Goal: Transaction & Acquisition: Subscribe to service/newsletter

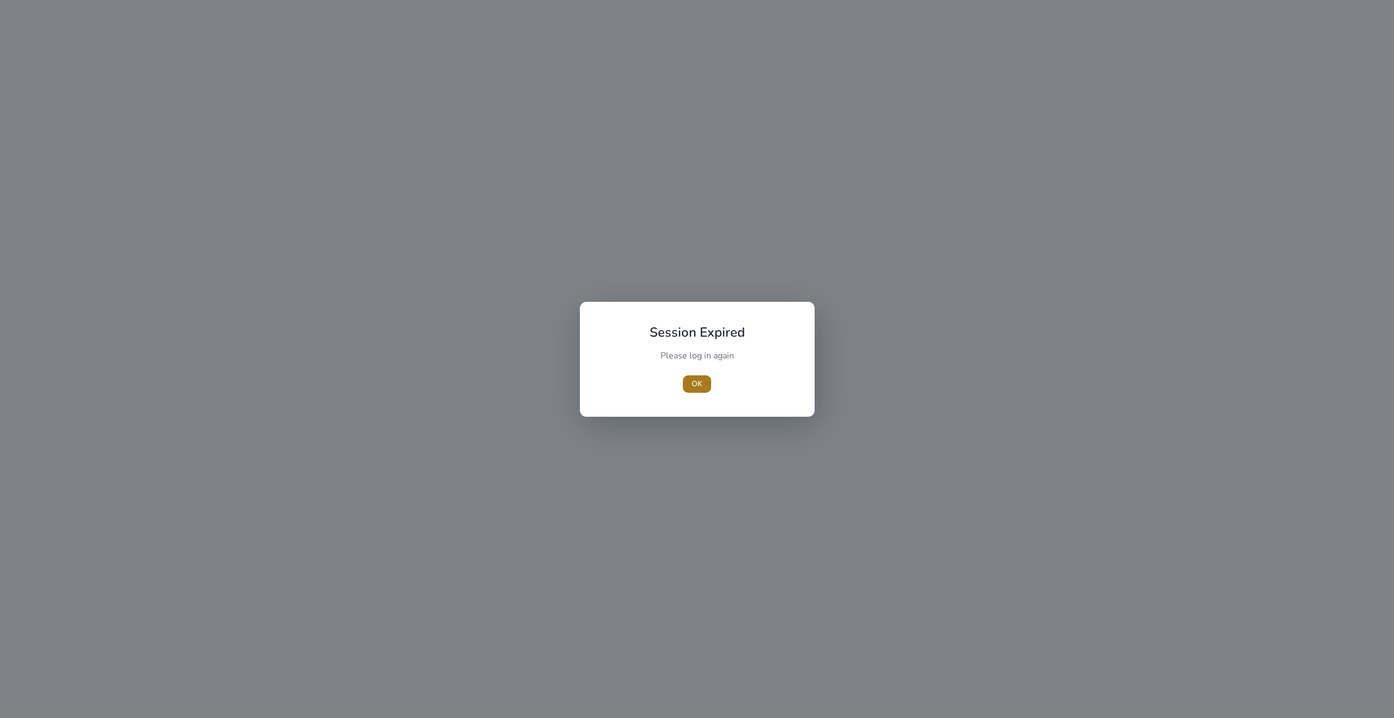
click at [697, 383] on span "OK" at bounding box center [697, 383] width 11 height 11
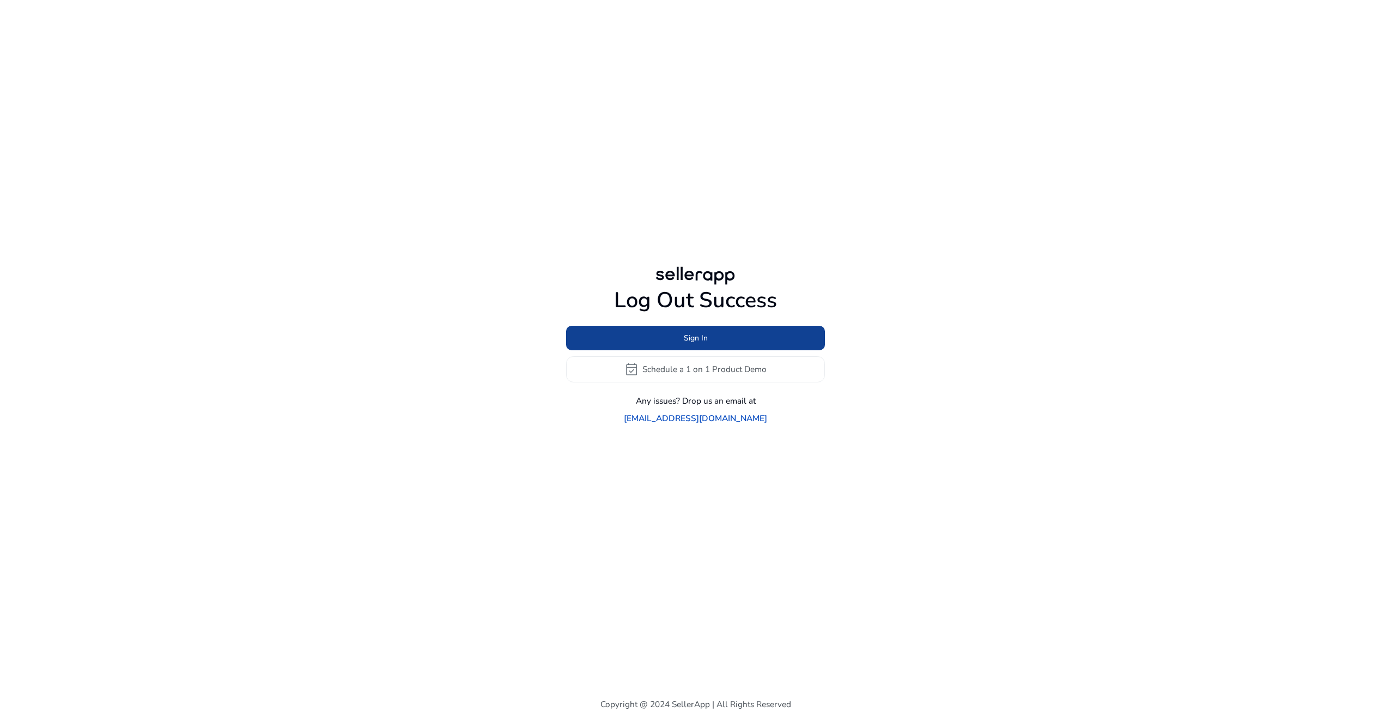
click at [705, 351] on span at bounding box center [695, 338] width 259 height 26
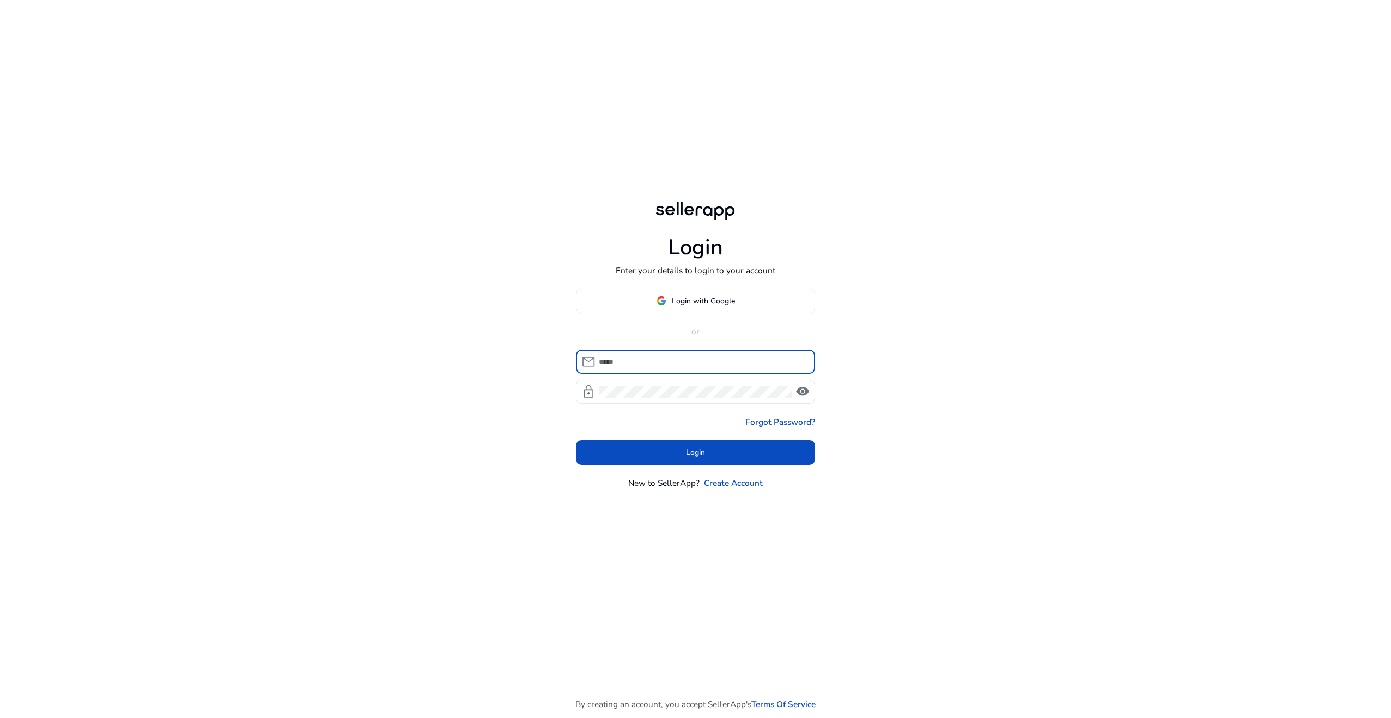
type input "**********"
click at [673, 455] on span at bounding box center [696, 453] width 240 height 26
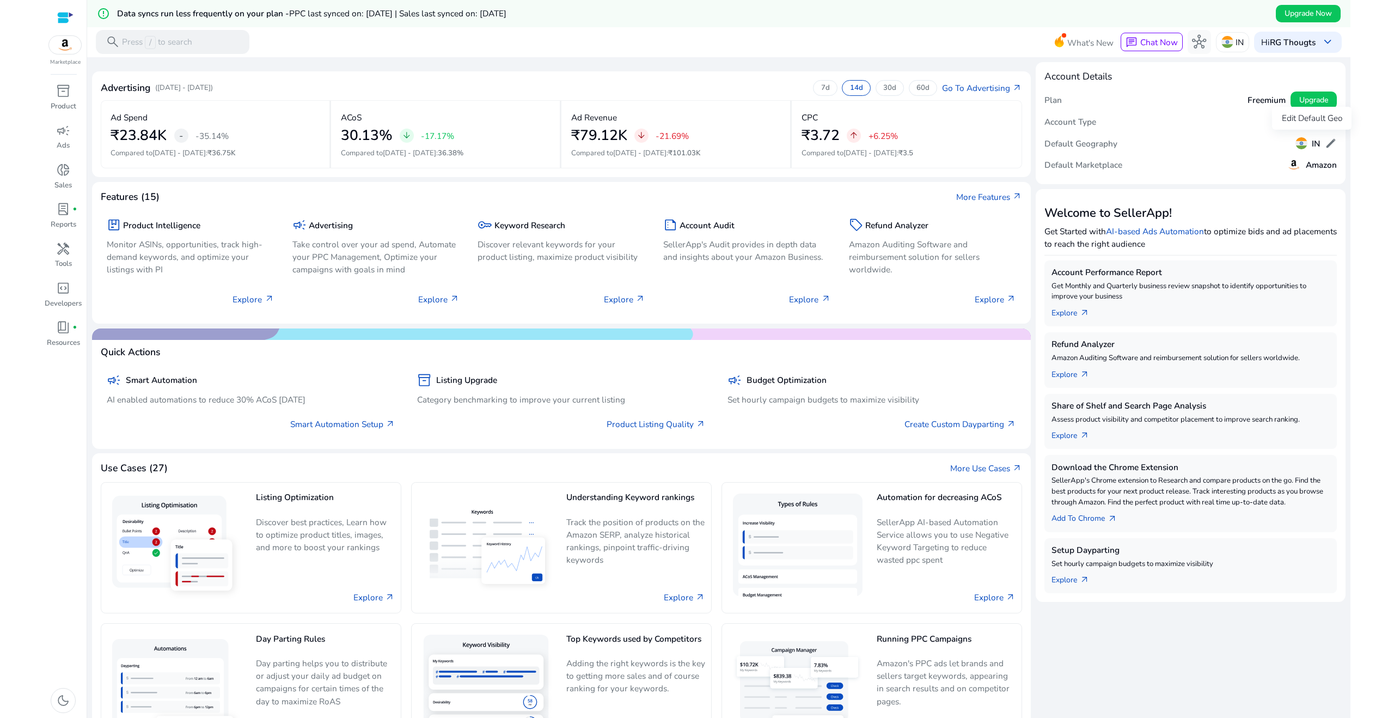
click at [1315, 111] on div "Edit Default Geo" at bounding box center [1312, 118] width 80 height 23
click at [1311, 102] on span "Upgrade" at bounding box center [1314, 99] width 29 height 11
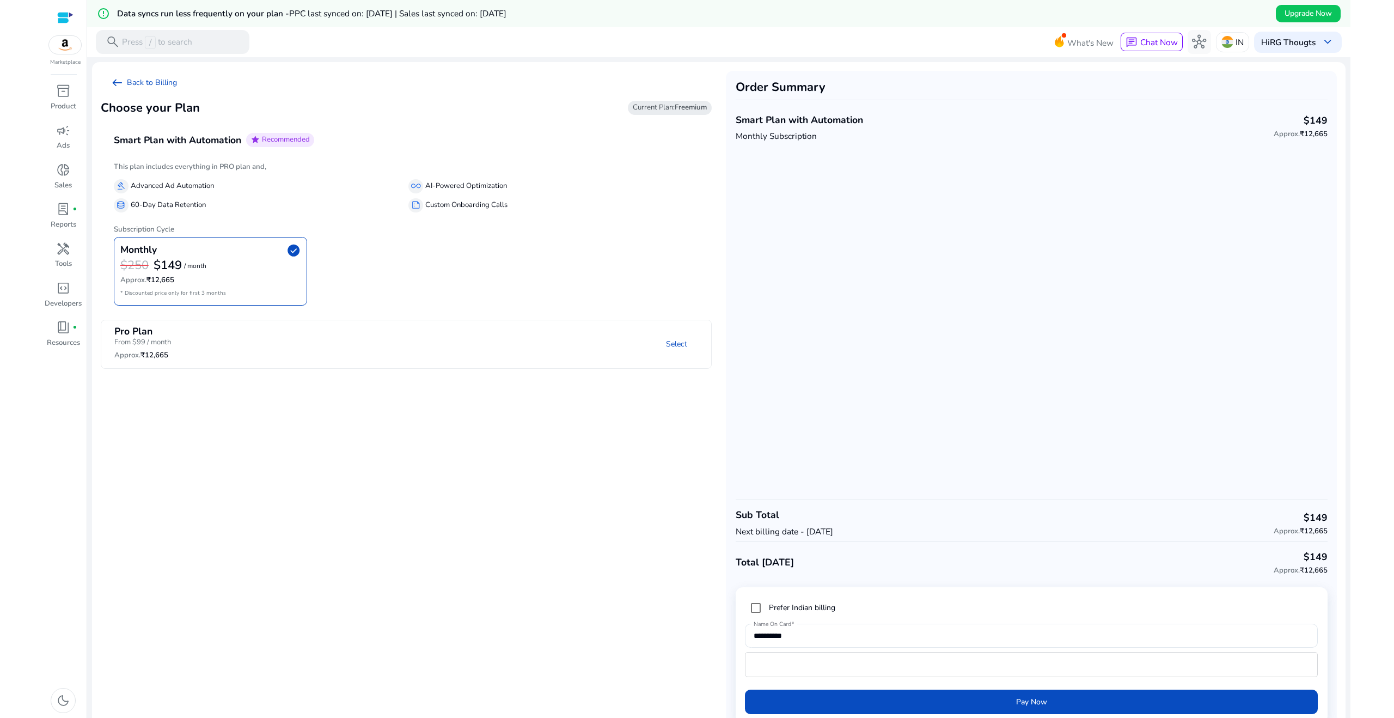
click at [647, 345] on mat-panel-description "Select" at bounding box center [512, 345] width 397 height 38
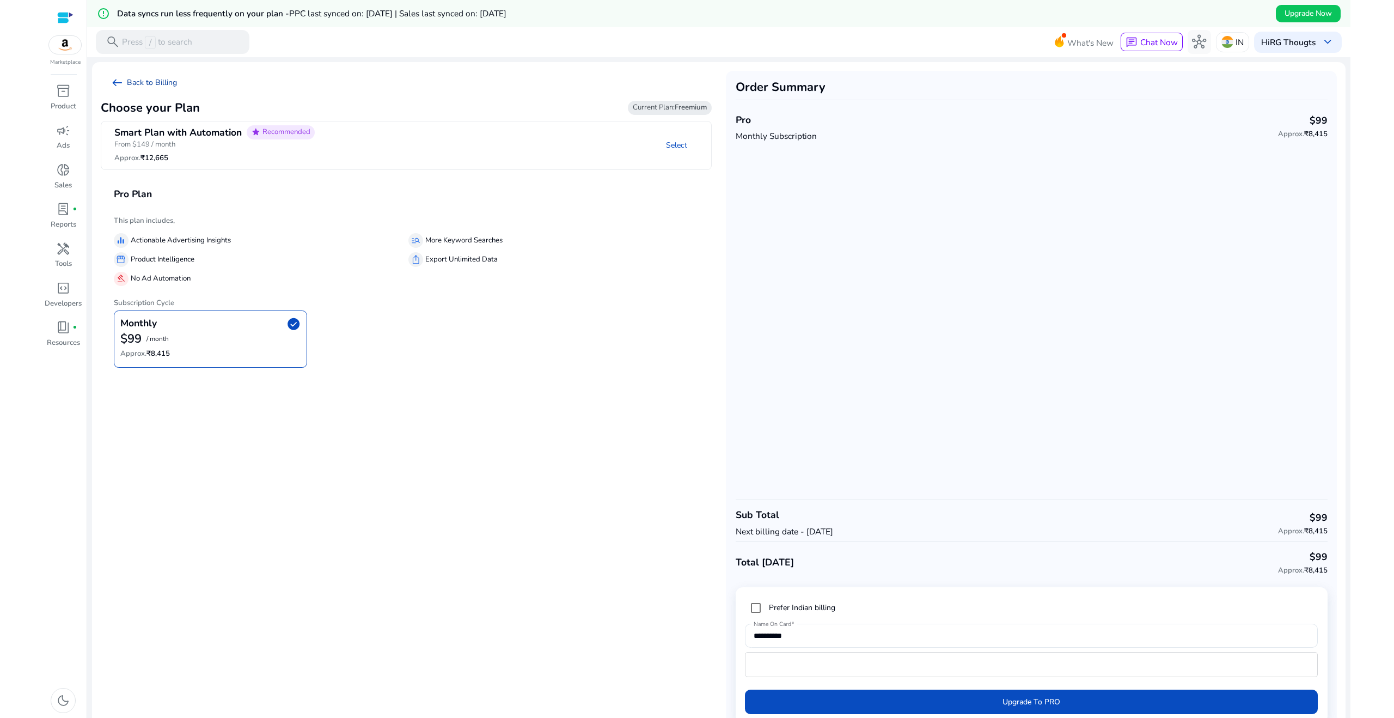
click at [144, 85] on link "arrow_left_alt Back to Billing" at bounding box center [144, 83] width 86 height 24
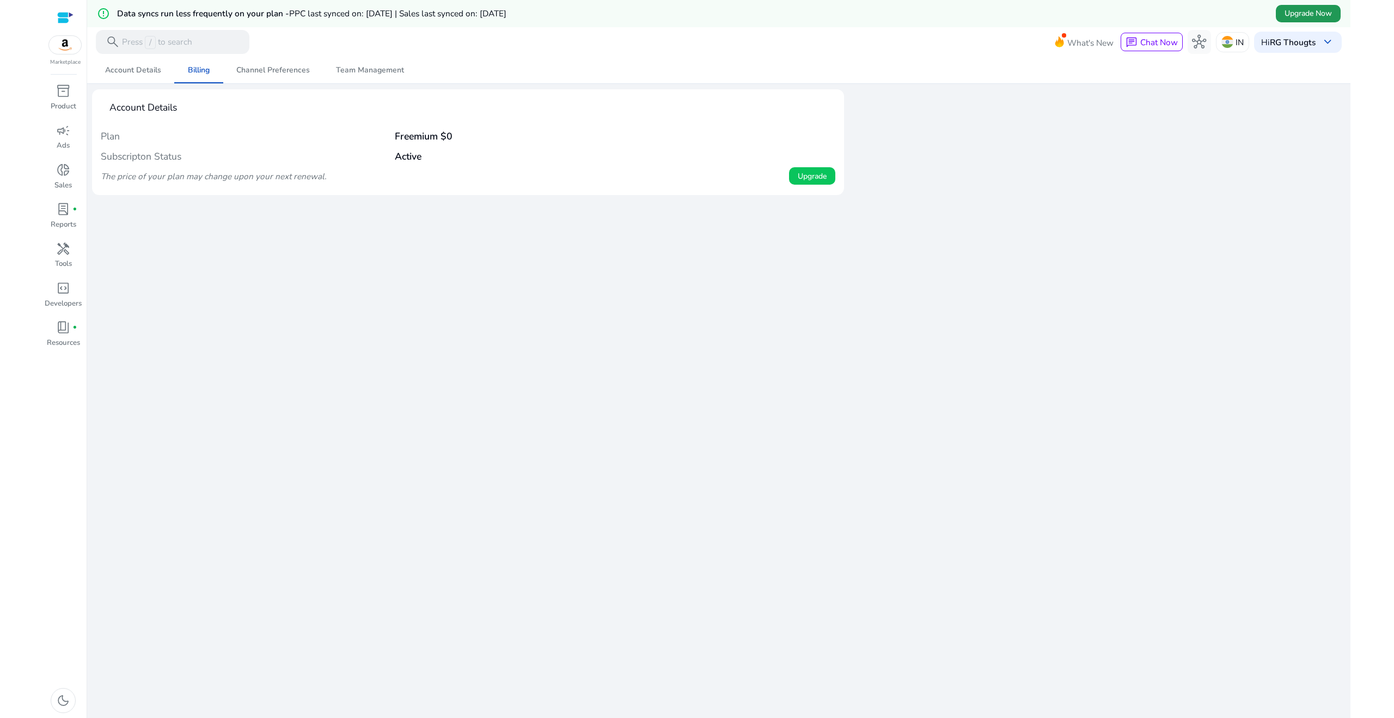
click at [1300, 16] on span "Upgrade Now" at bounding box center [1308, 13] width 47 height 11
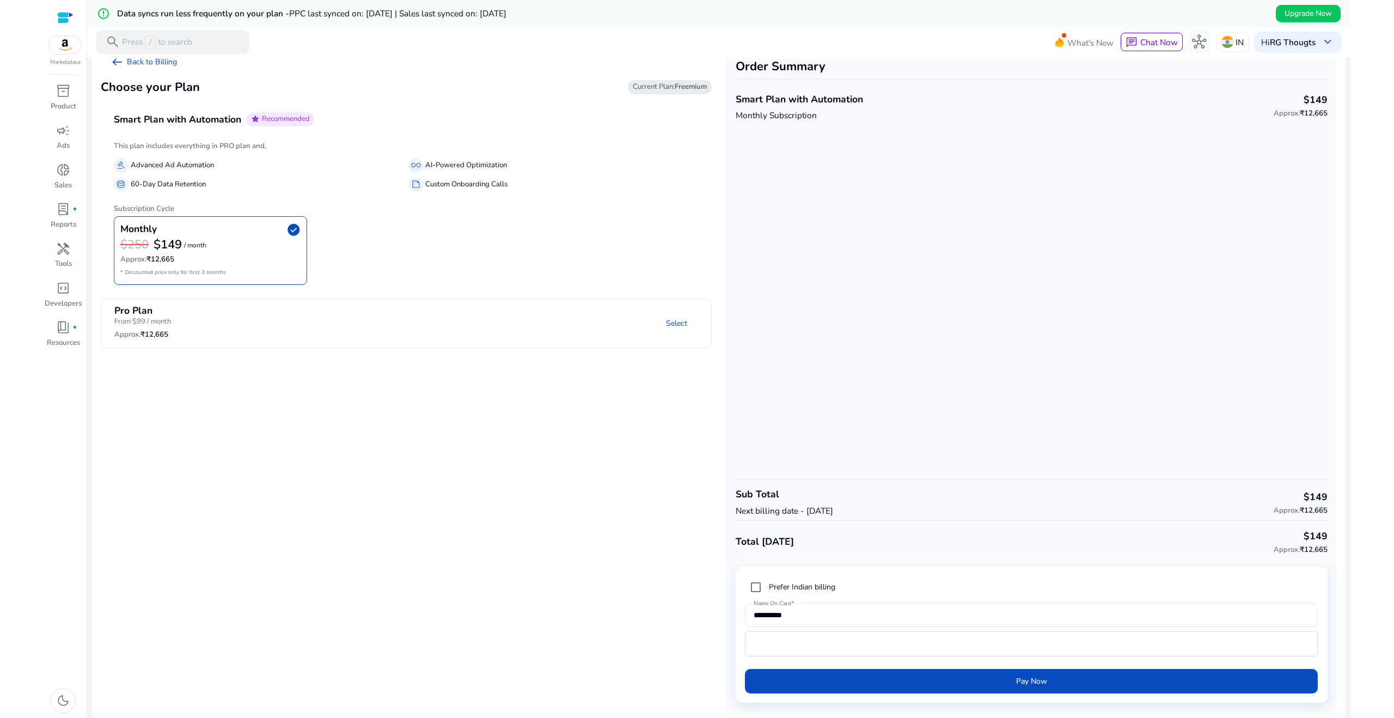
scroll to position [27, 0]
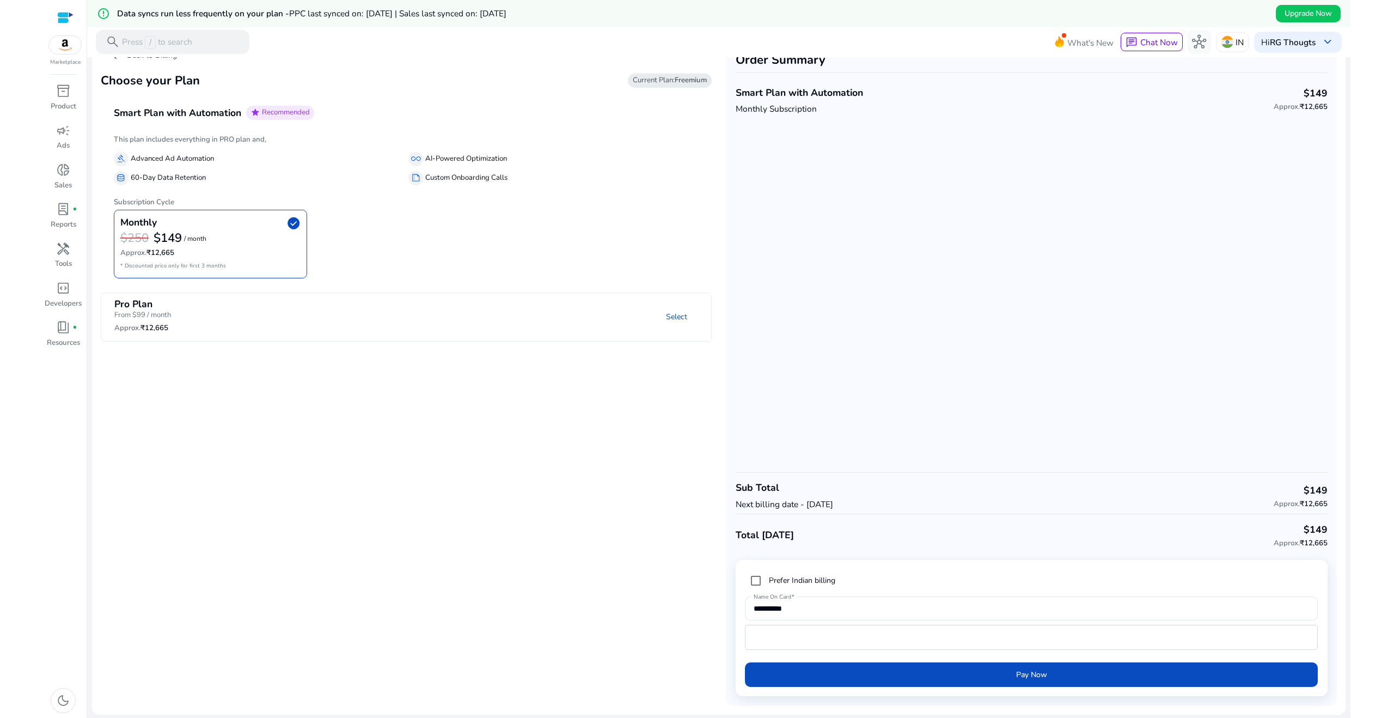
click at [527, 322] on mat-panel-description "Select" at bounding box center [512, 318] width 397 height 38
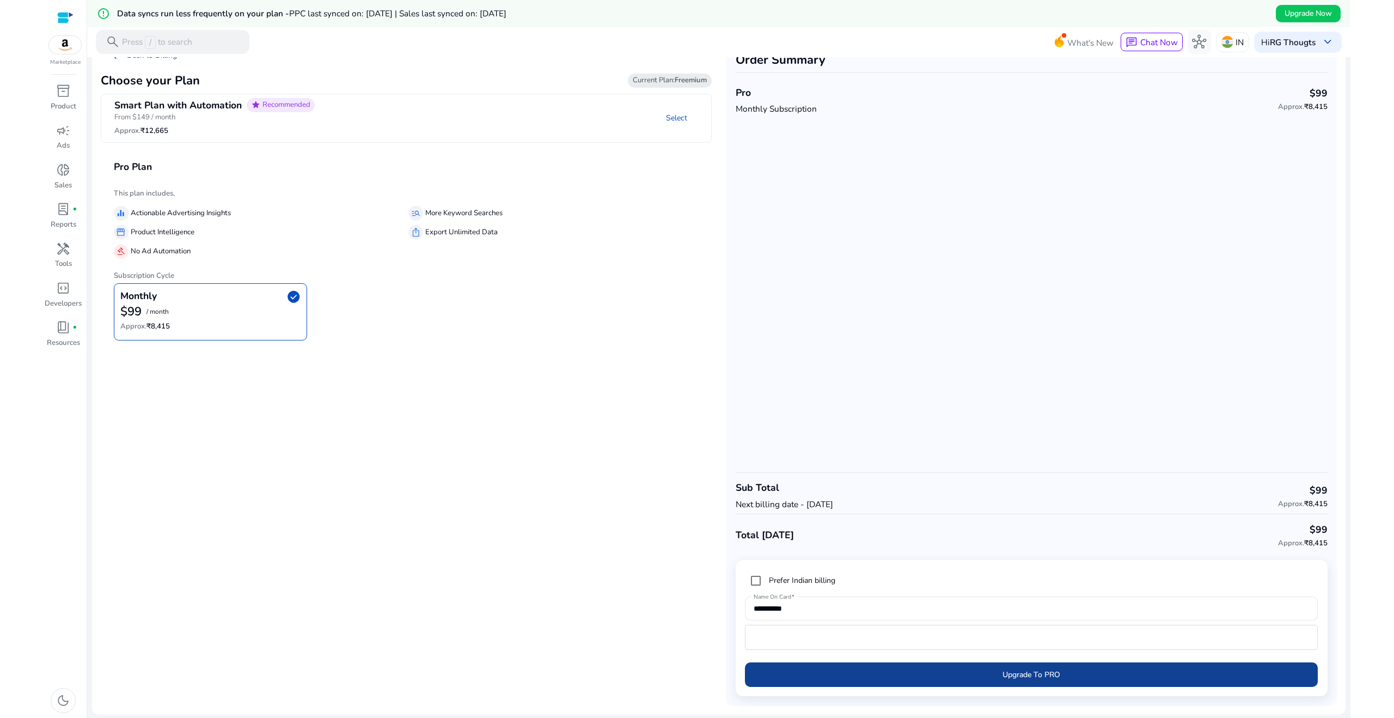
click at [946, 674] on span "submit" at bounding box center [1031, 674] width 573 height 26
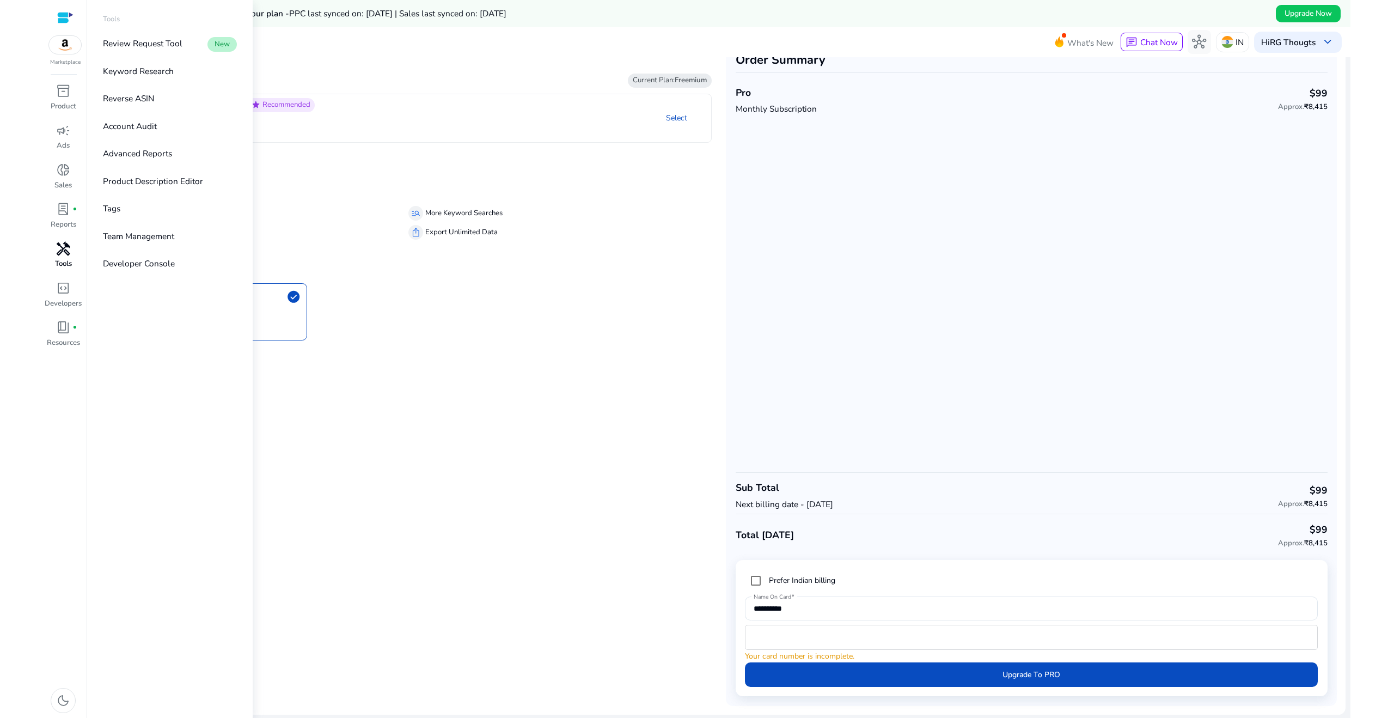
click at [67, 249] on span "handyman" at bounding box center [63, 249] width 14 height 14
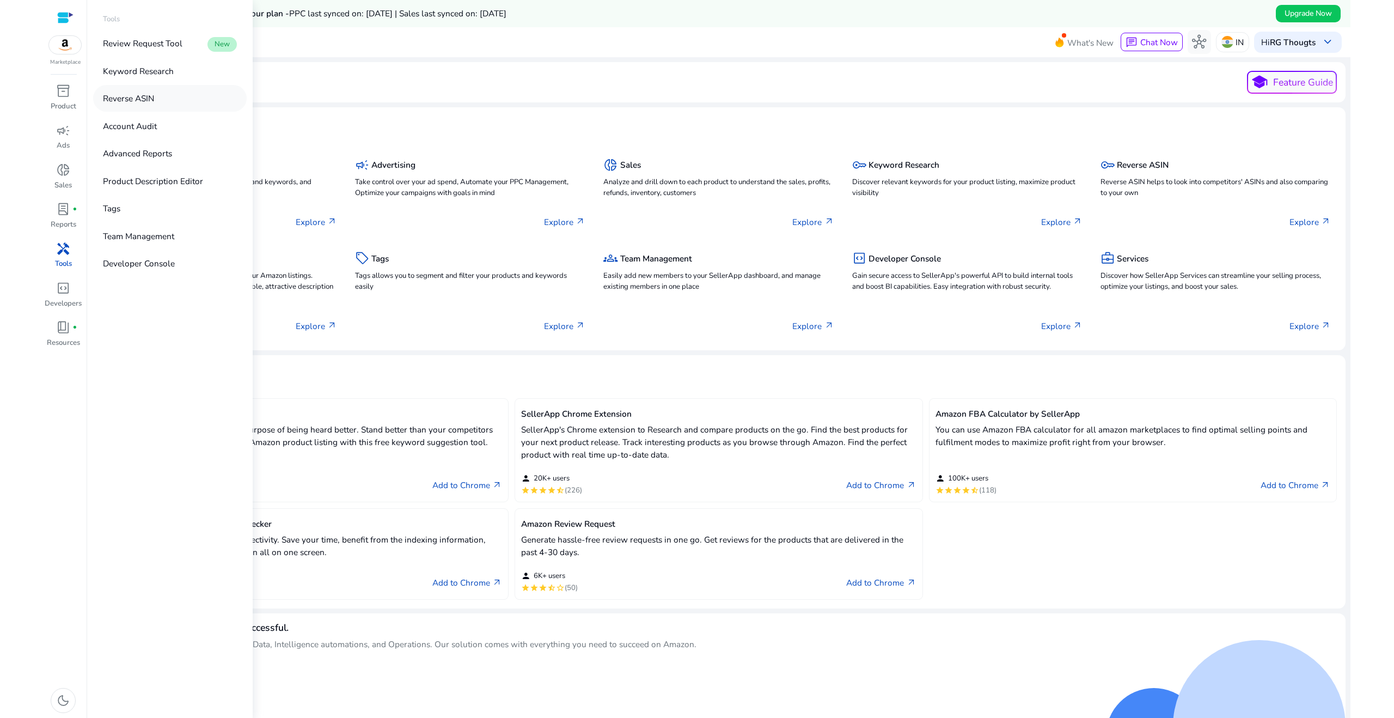
click at [129, 102] on p "Reverse ASIN" at bounding box center [128, 98] width 51 height 13
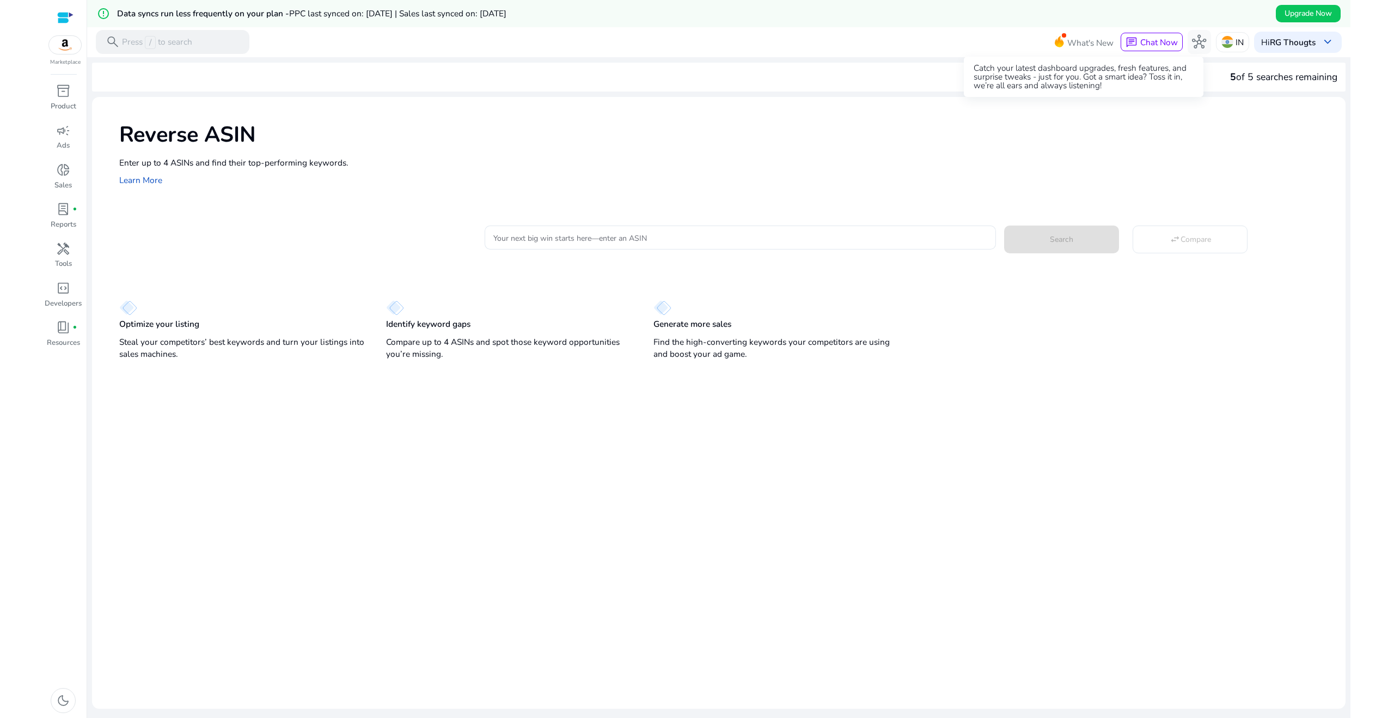
click at [1081, 46] on span "What's New" at bounding box center [1091, 42] width 46 height 19
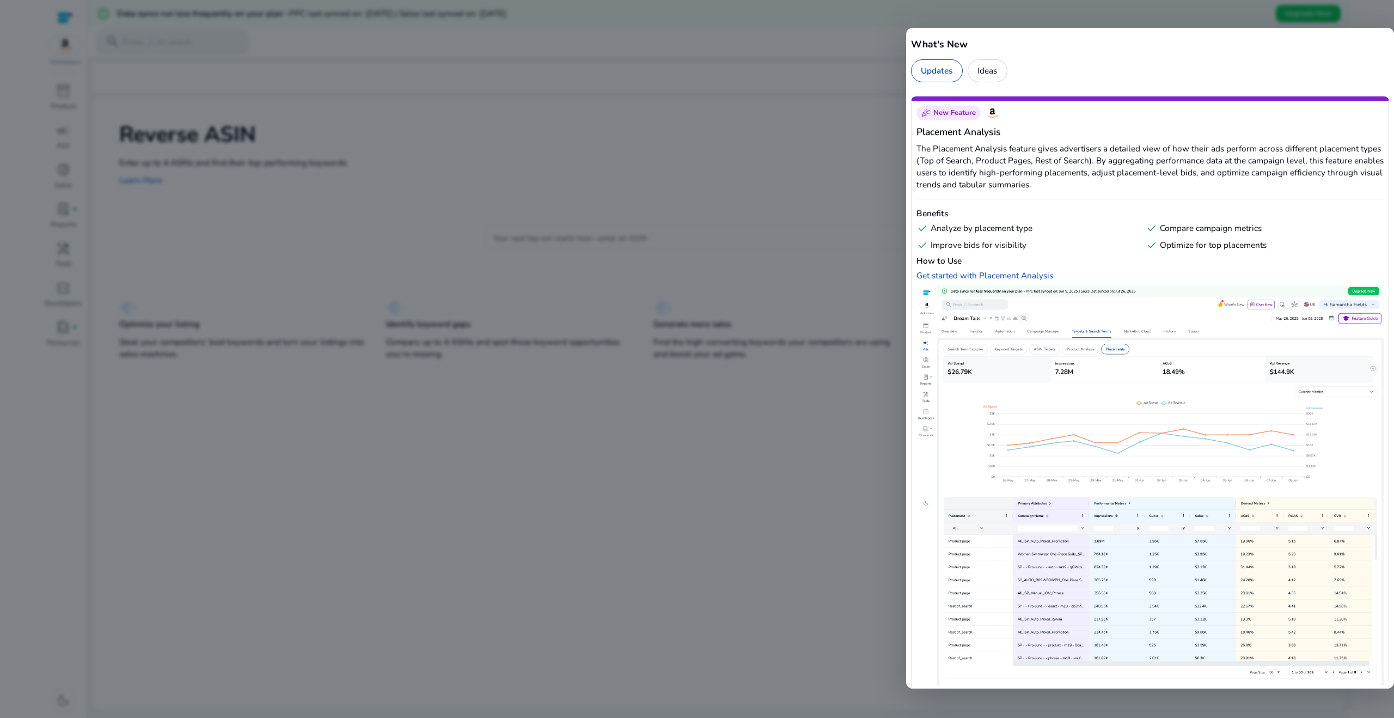
click at [746, 174] on div at bounding box center [697, 359] width 1394 height 718
